Goal: Information Seeking & Learning: Learn about a topic

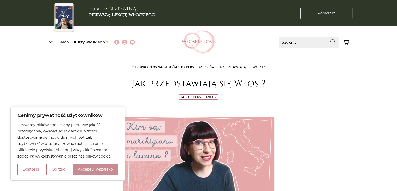
click at [91, 170] on button "Akceptuj wszystko" at bounding box center [96, 168] width 46 height 11
checkbox input "true"
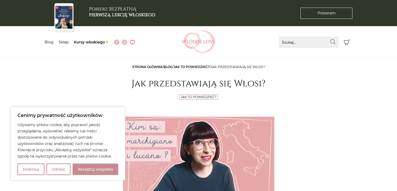
checkbox input "true"
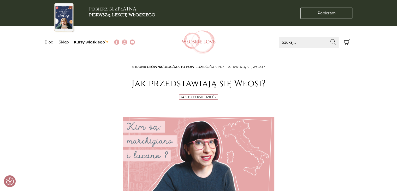
click at [48, 43] on link "Blog" at bounding box center [49, 42] width 9 height 5
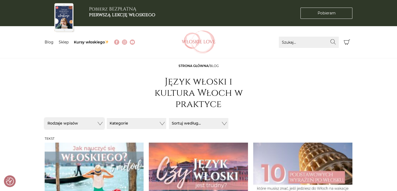
click at [94, 123] on button "Rodzaje wpisów" at bounding box center [75, 123] width 60 height 11
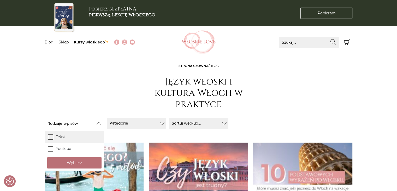
click at [78, 133] on label "Tekst" at bounding box center [74, 137] width 59 height 12
click at [0, 0] on input "Tekst" at bounding box center [0, 0] width 0 height 0
click at [138, 127] on button "Kategorie" at bounding box center [137, 123] width 60 height 11
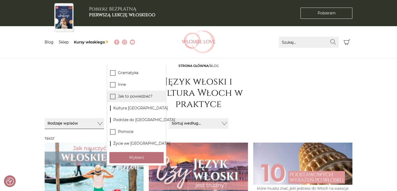
click at [130, 94] on label "Jak to powiedzieć?" at bounding box center [136, 96] width 59 height 12
click at [0, 0] on input "Jak to powiedzieć?" at bounding box center [0, 0] width 0 height 0
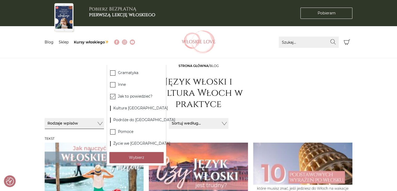
click at [148, 160] on button "Wybierz" at bounding box center [136, 157] width 54 height 11
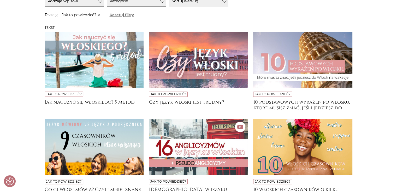
scroll to position [160, 0]
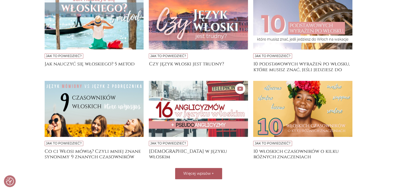
click at [197, 174] on span "Więcej wpisów" at bounding box center [196, 173] width 27 height 5
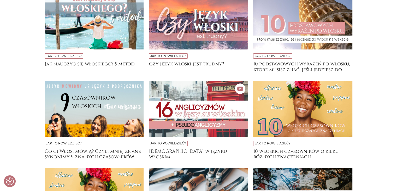
drag, startPoint x: 395, startPoint y: 99, endPoint x: 395, endPoint y: 102, distance: 3.4
click at [395, 102] on main "Strona główna / Blog Język włoski i kultura Włoch w praktyce Sortuj / Filtruj (…" at bounding box center [198, 127] width 397 height 449
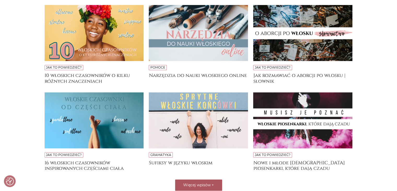
click at [209, 184] on span "Więcej wpisów" at bounding box center [196, 184] width 27 height 5
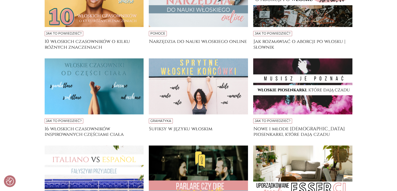
scroll to position [523, 0]
